Goal: Navigation & Orientation: Find specific page/section

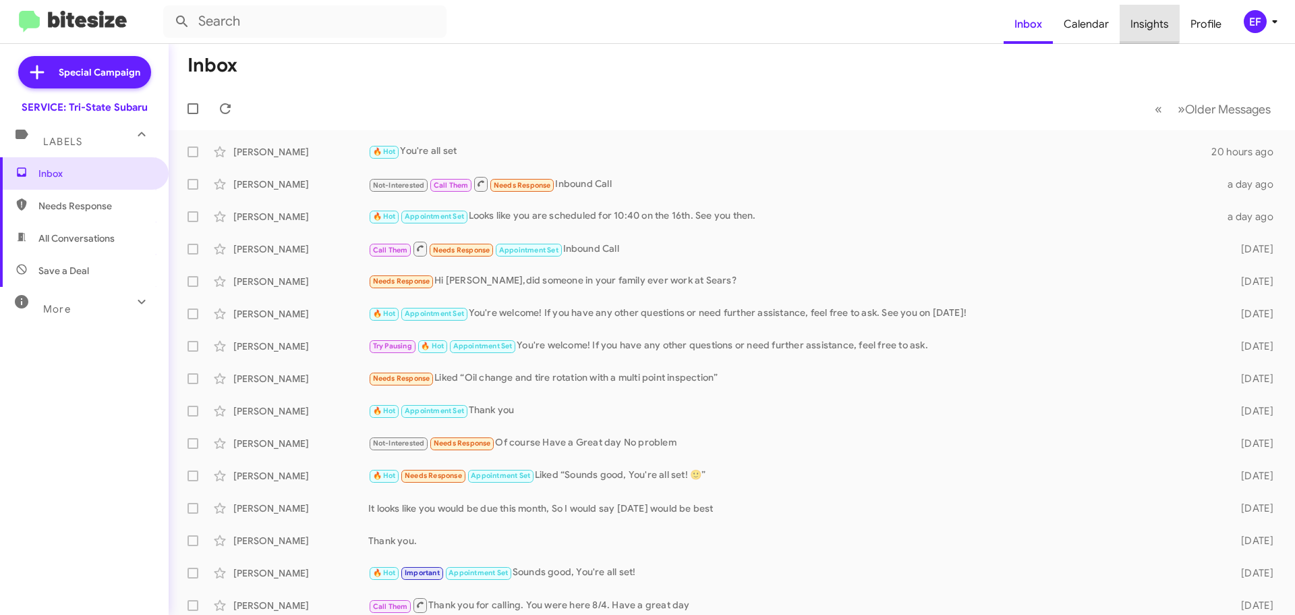
click at [1135, 23] on span "Insights" at bounding box center [1150, 24] width 60 height 39
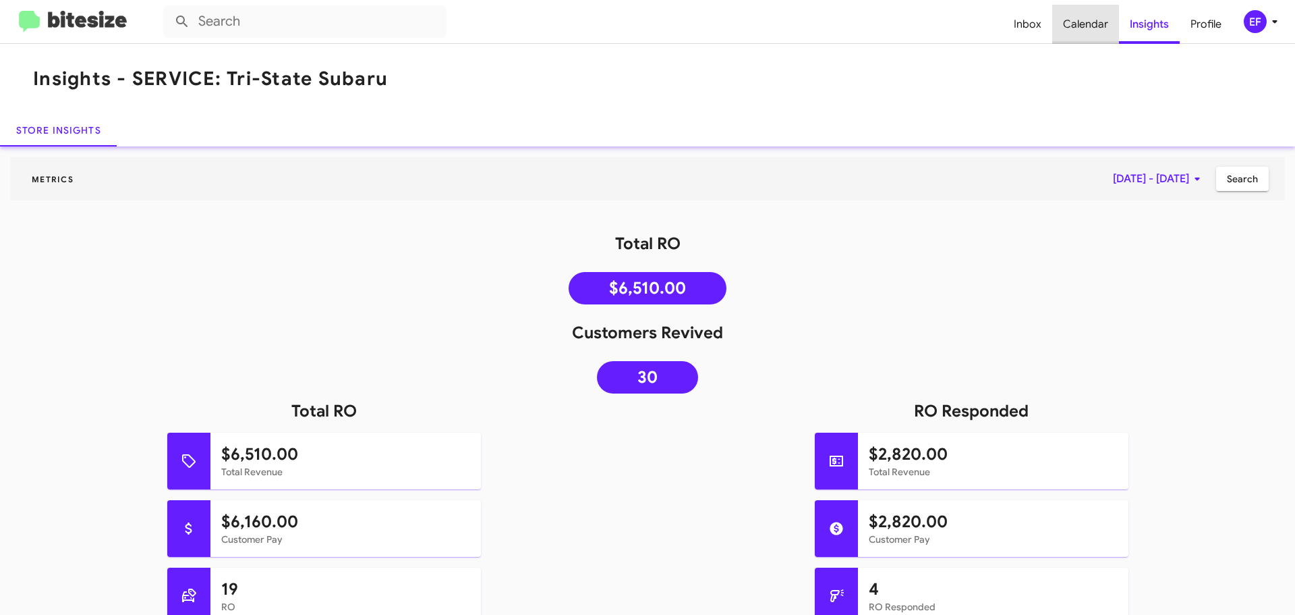
click at [1090, 28] on span "Calendar" at bounding box center [1085, 24] width 67 height 39
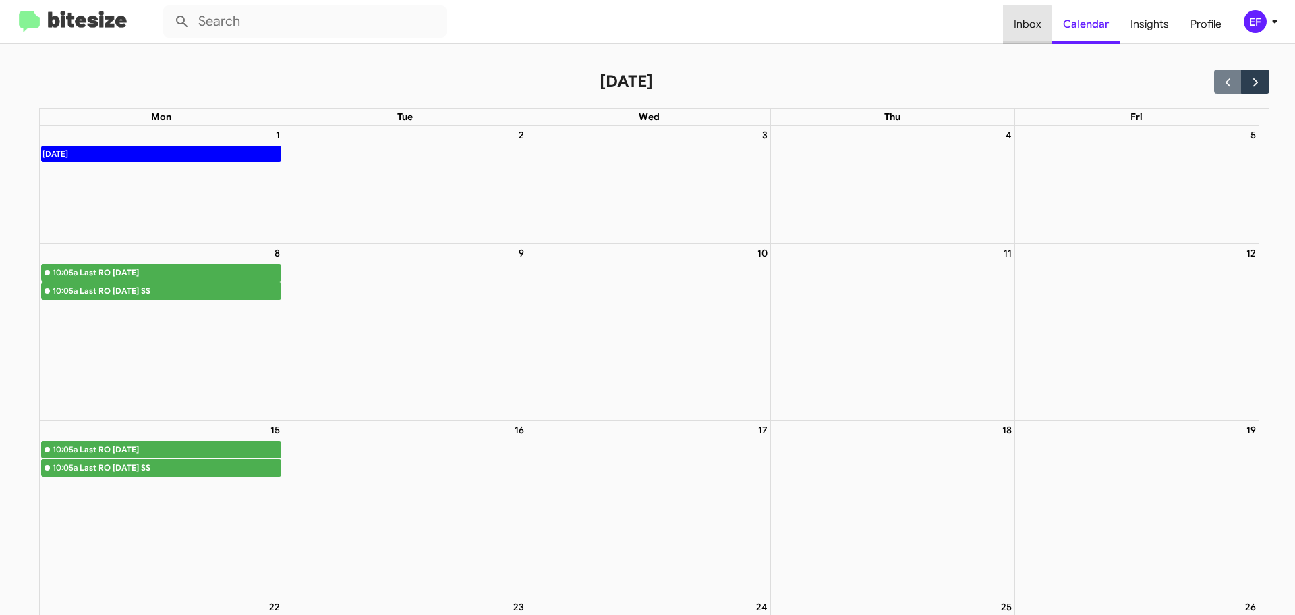
click at [1021, 30] on span "Inbox" at bounding box center [1027, 24] width 49 height 39
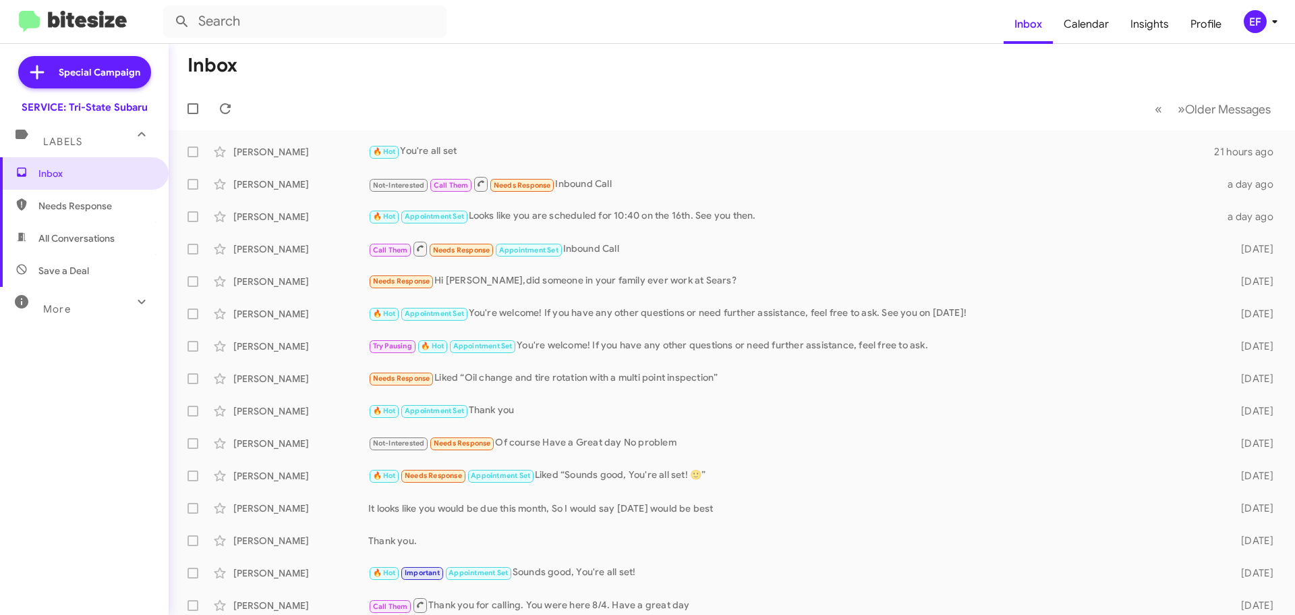
click at [42, 271] on span "Save a Deal" at bounding box center [63, 270] width 51 height 13
type input "in:not-interested"
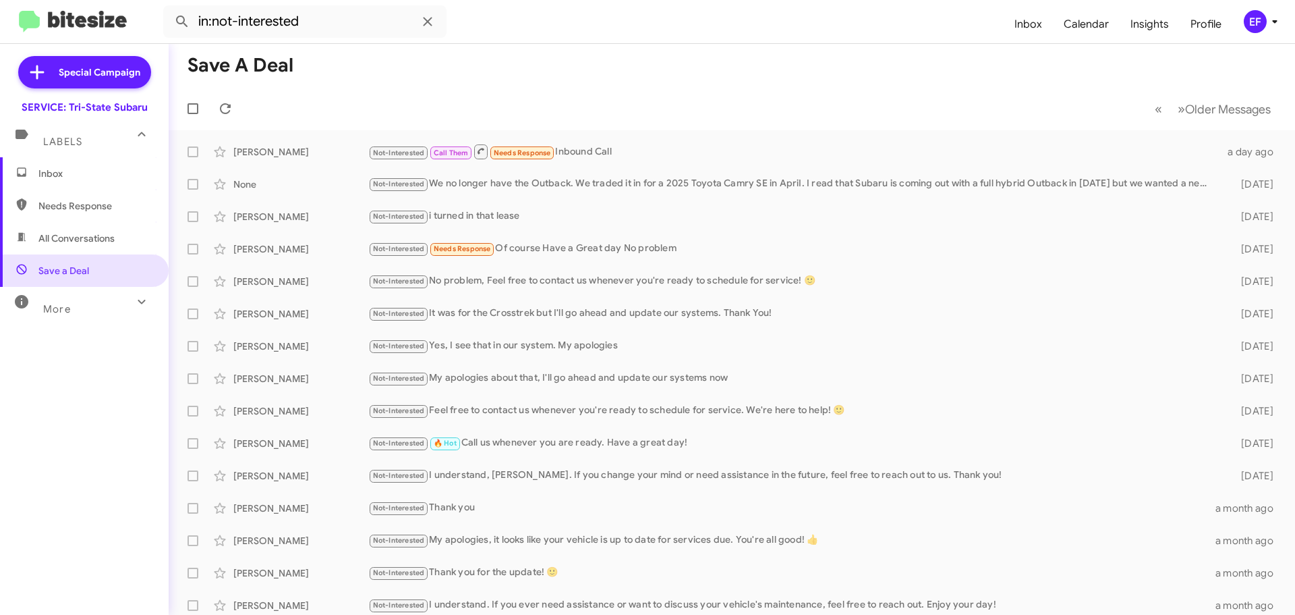
click at [51, 172] on span "Inbox" at bounding box center [95, 173] width 115 height 13
